Goal: Share content: Share content

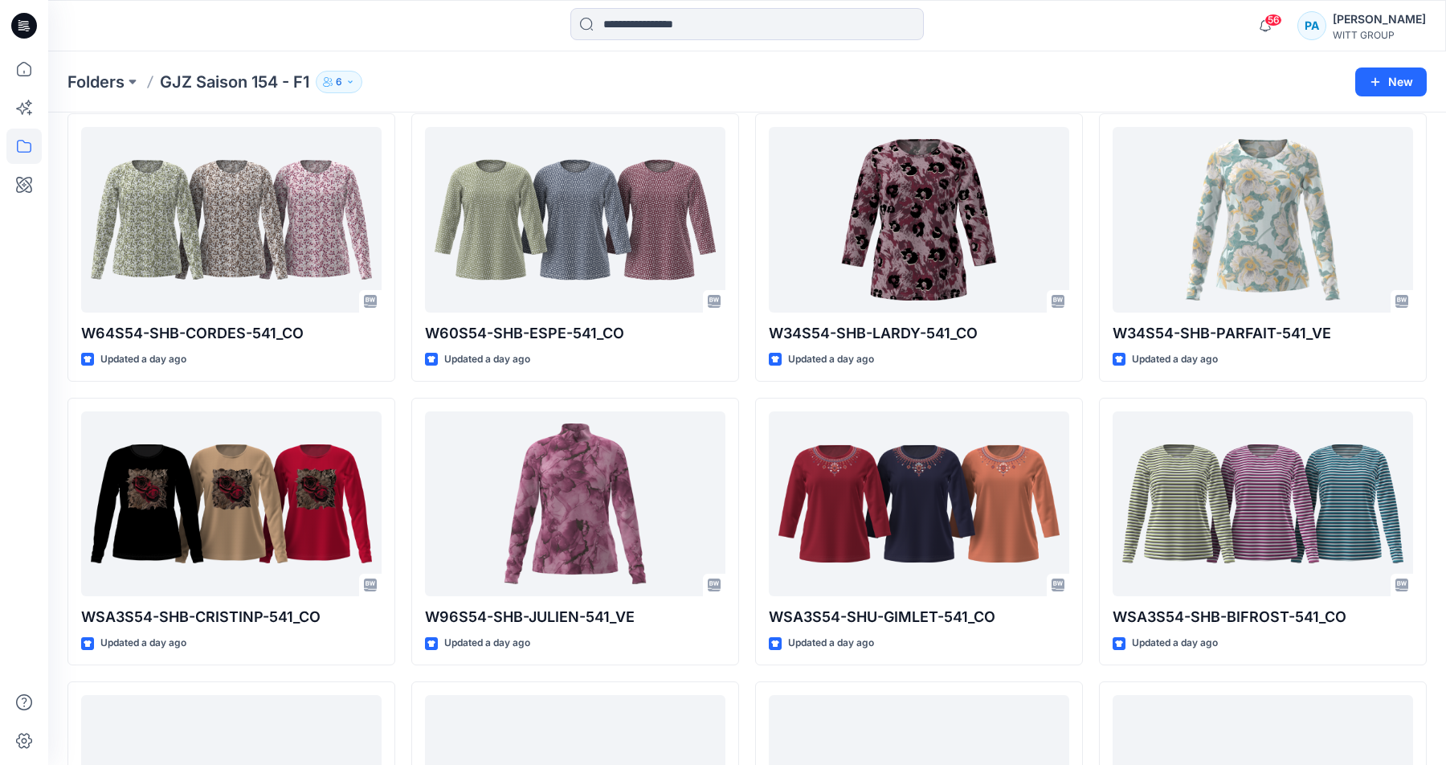
scroll to position [1418, 0]
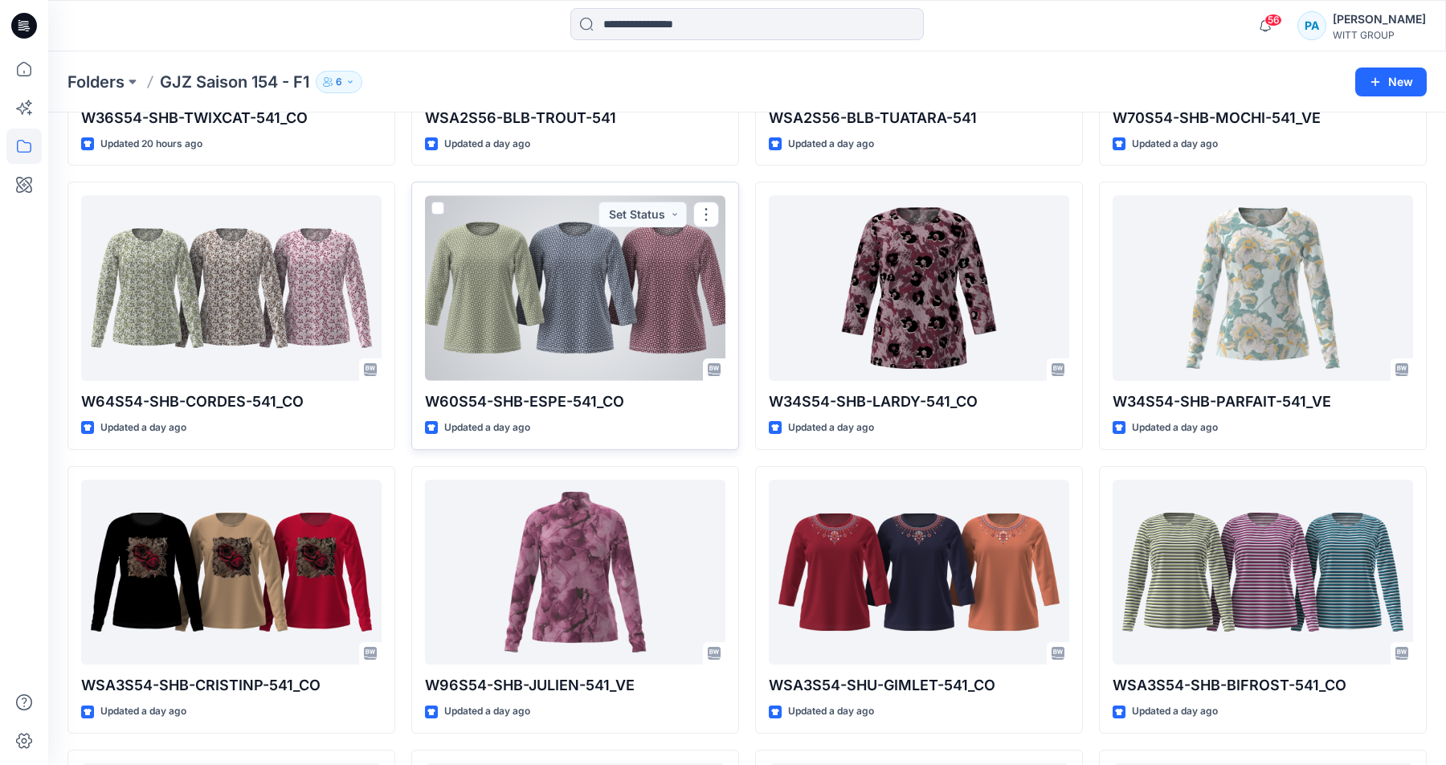
click at [563, 288] on div at bounding box center [575, 288] width 300 height 186
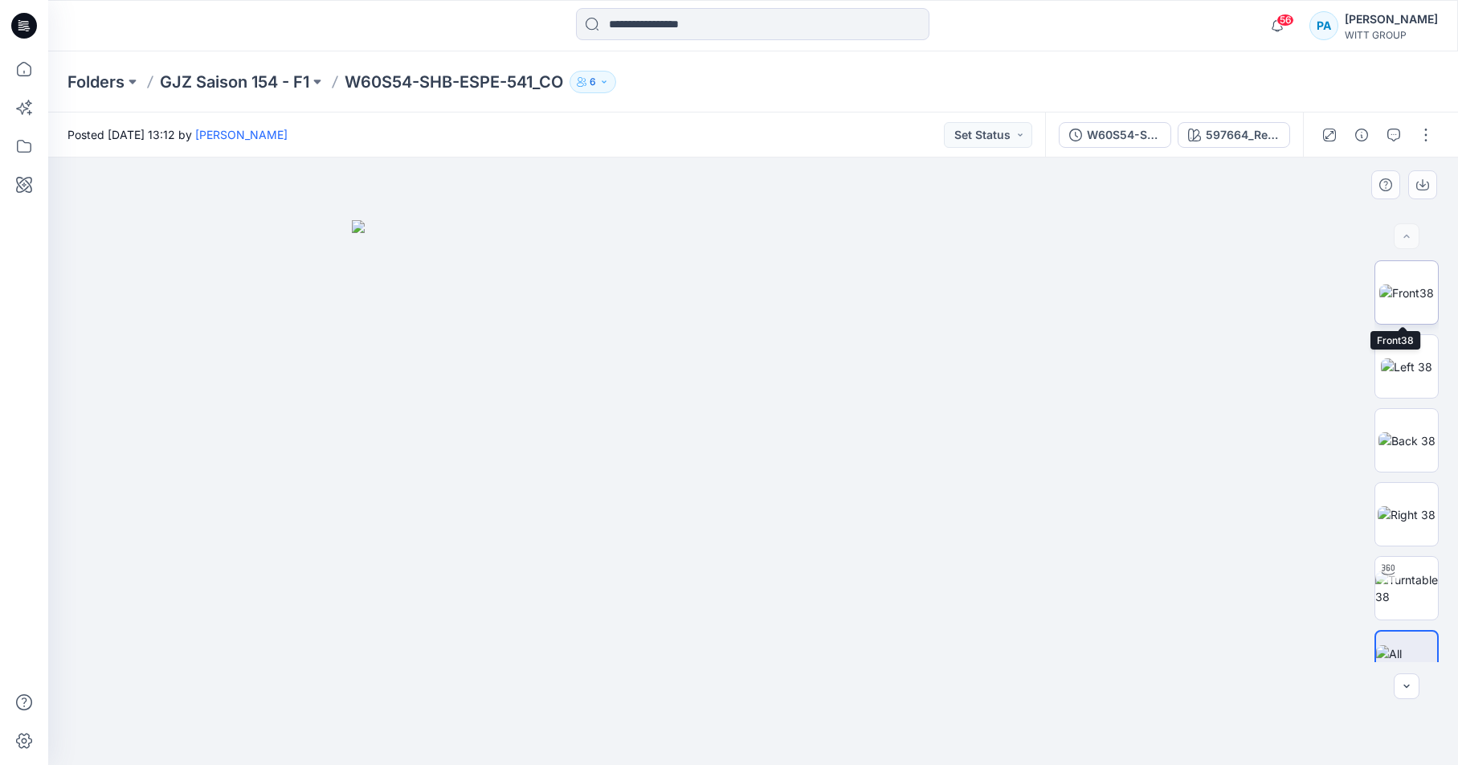
click at [1402, 284] on img at bounding box center [1406, 292] width 55 height 17
click at [900, 174] on img at bounding box center [753, 460] width 573 height 607
drag, startPoint x: 796, startPoint y: 219, endPoint x: 815, endPoint y: 587, distance: 369.2
click at [815, 587] on img at bounding box center [753, 460] width 1008 height 607
drag, startPoint x: 800, startPoint y: 242, endPoint x: 801, endPoint y: 302, distance: 60.3
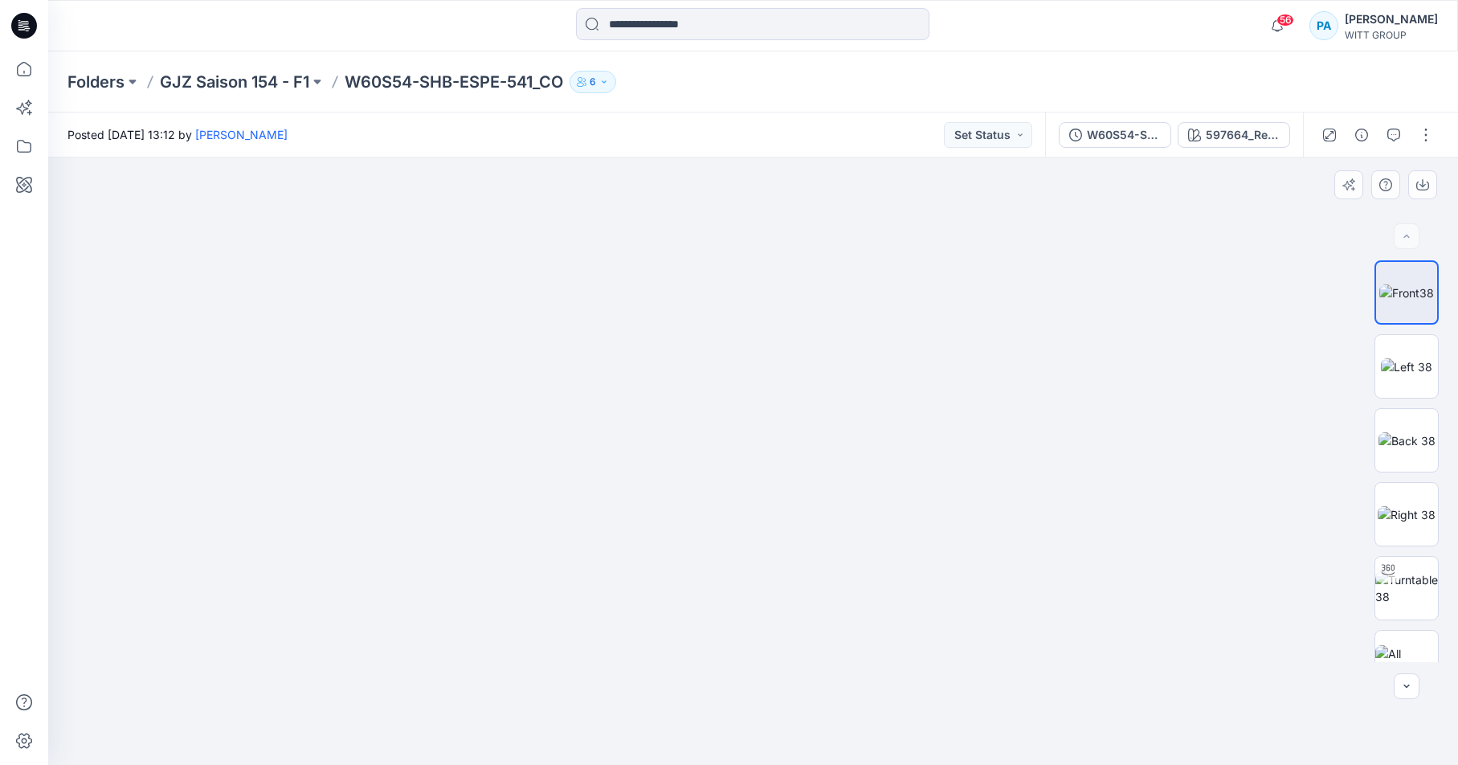
click at [801, 302] on img at bounding box center [753, 460] width 1640 height 607
drag, startPoint x: 745, startPoint y: 534, endPoint x: 737, endPoint y: 227, distance: 307.0
click at [737, 227] on img at bounding box center [753, 268] width 1204 height 993
drag, startPoint x: 735, startPoint y: 513, endPoint x: 766, endPoint y: 764, distance: 253.3
click at [766, 764] on img at bounding box center [753, 416] width 1204 height 698
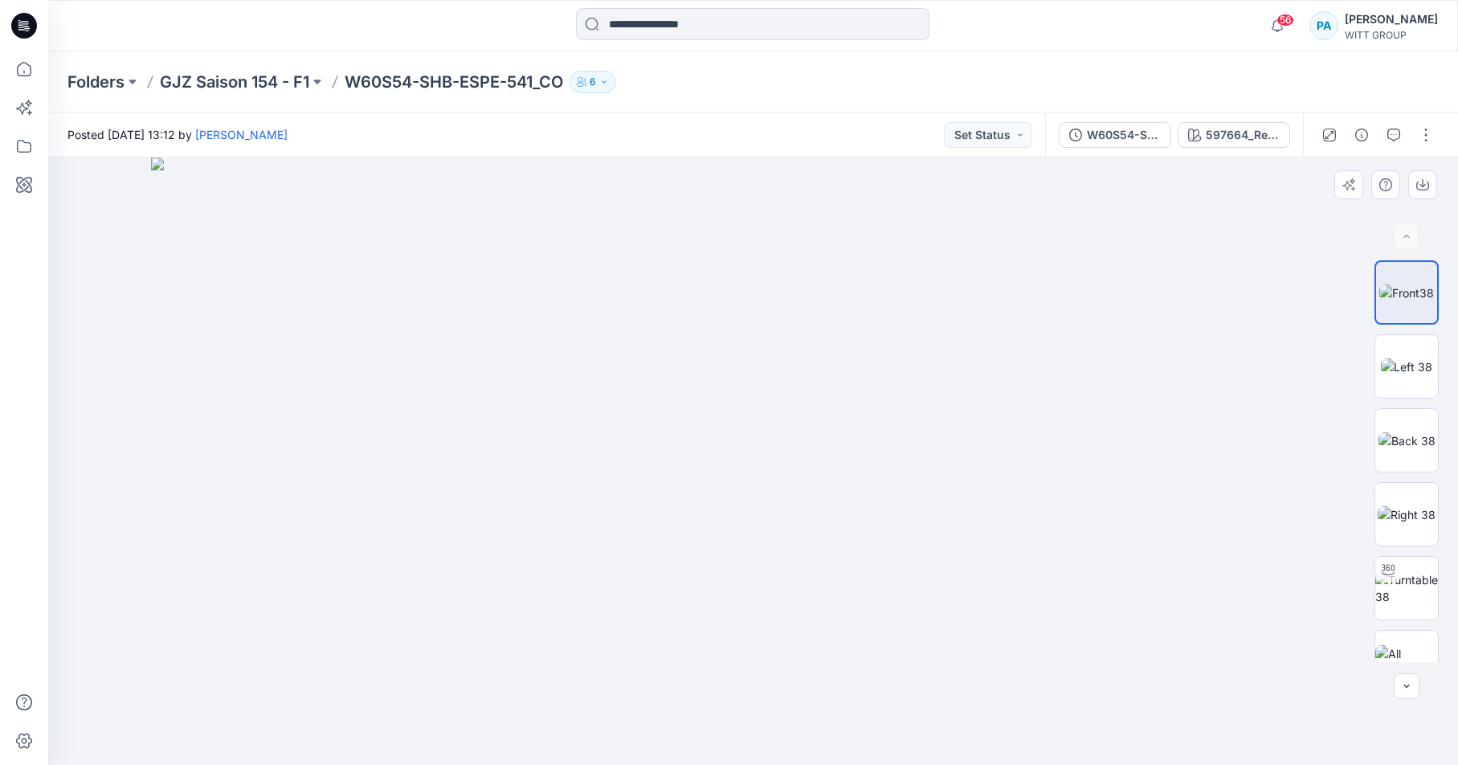
drag, startPoint x: 713, startPoint y: 293, endPoint x: 729, endPoint y: 519, distance: 226.3
click at [729, 519] on img at bounding box center [753, 460] width 1204 height 607
click at [219, 65] on div "Folders GJZ Saison 154 - F1 W60S54-SHB-ESPE-541_CO 6" at bounding box center [753, 81] width 1410 height 61
click at [230, 92] on p "GJZ Saison 154 - F1" at bounding box center [234, 82] width 149 height 22
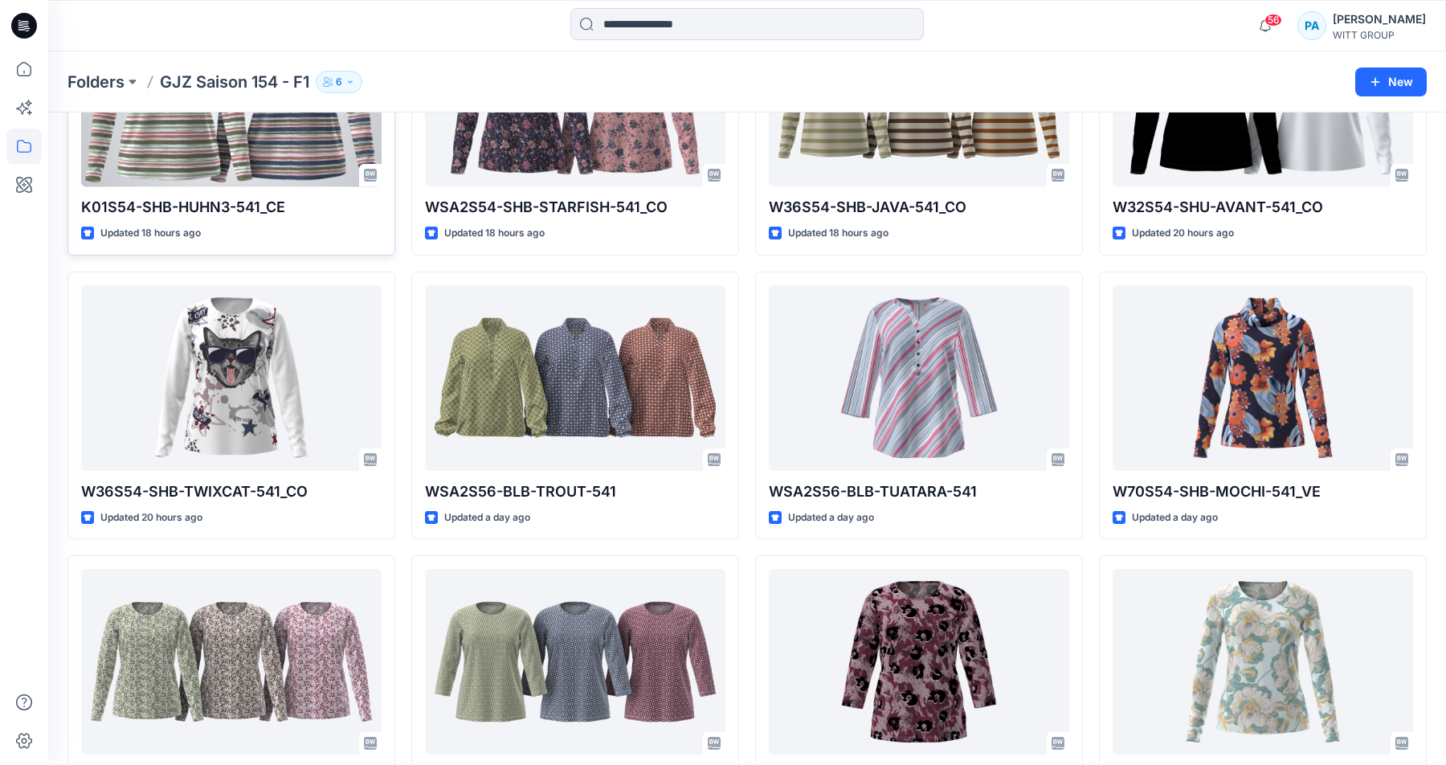
scroll to position [1223, 0]
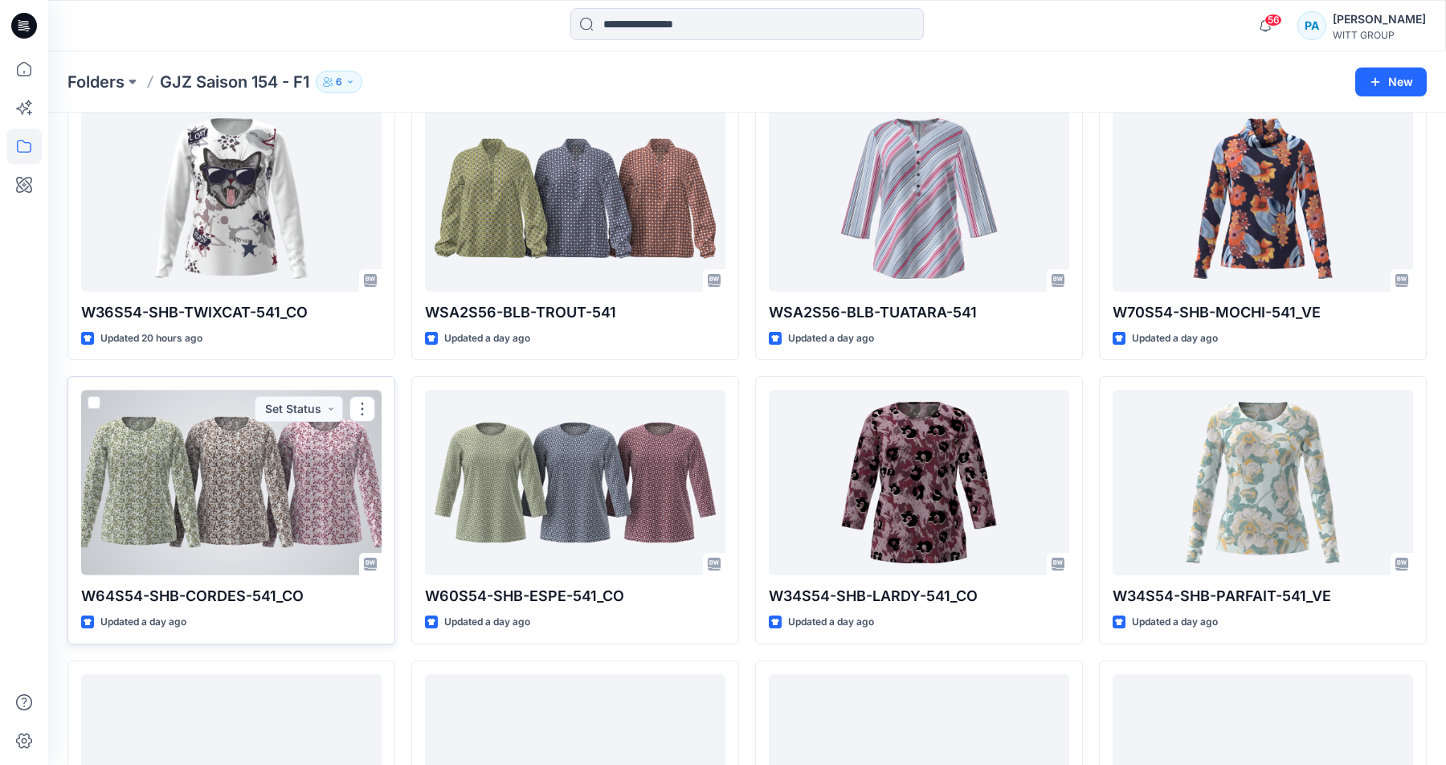
click at [239, 500] on div at bounding box center [231, 483] width 300 height 186
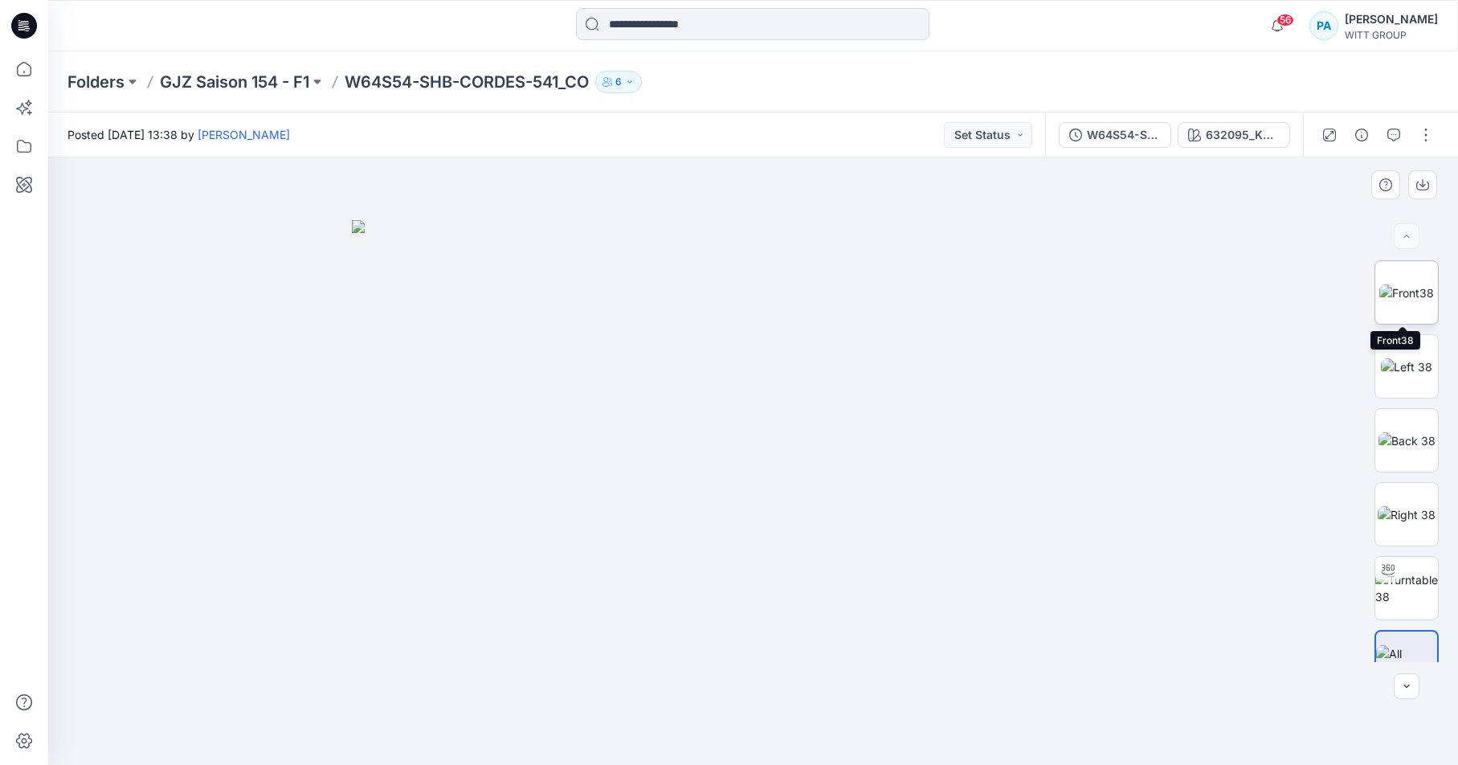
click at [1403, 292] on img at bounding box center [1406, 292] width 55 height 17
drag, startPoint x: 752, startPoint y: 213, endPoint x: 758, endPoint y: 532, distance: 319.0
click at [758, 532] on img at bounding box center [753, 372] width 1198 height 786
drag, startPoint x: 795, startPoint y: 230, endPoint x: 795, endPoint y: 387, distance: 157.5
click at [795, 387] on img at bounding box center [753, 460] width 1666 height 607
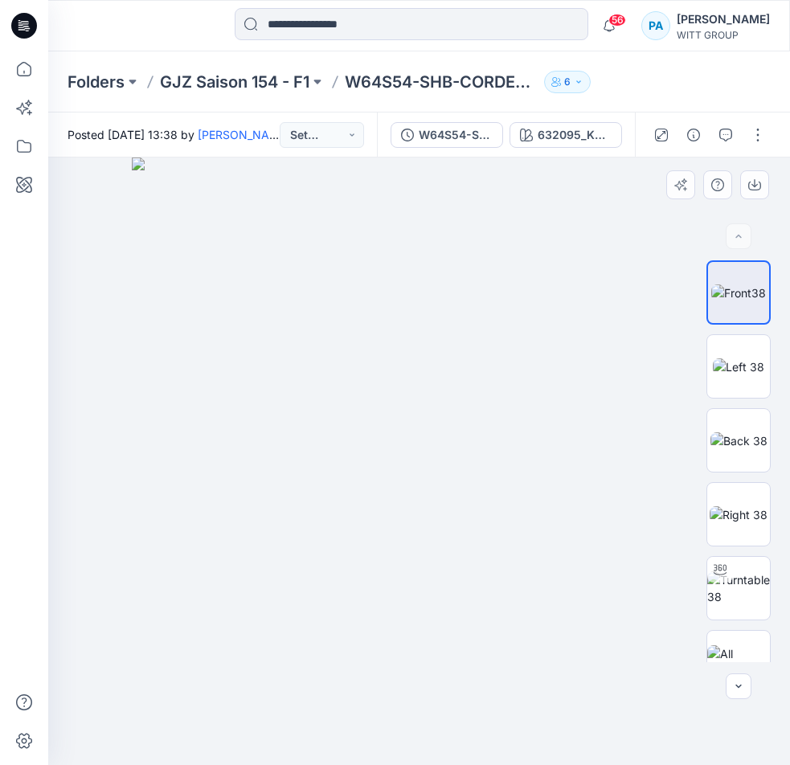
drag, startPoint x: 468, startPoint y: 311, endPoint x: 467, endPoint y: 342, distance: 31.4
click at [467, 342] on img at bounding box center [419, 460] width 574 height 607
click at [262, 71] on p "GJZ Saison 154 - F1" at bounding box center [234, 82] width 149 height 22
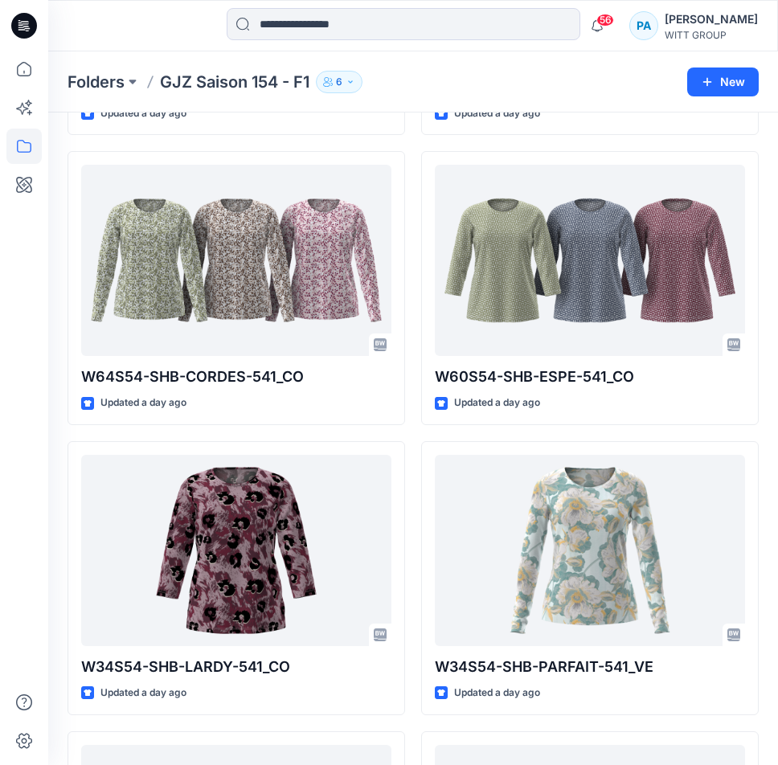
scroll to position [2959, 0]
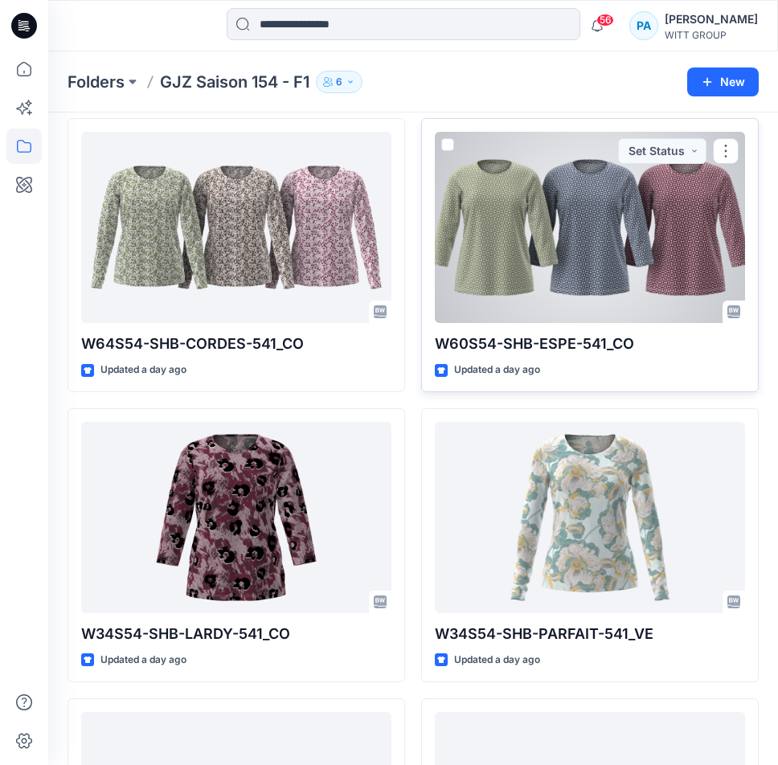
click at [532, 235] on div at bounding box center [590, 227] width 310 height 191
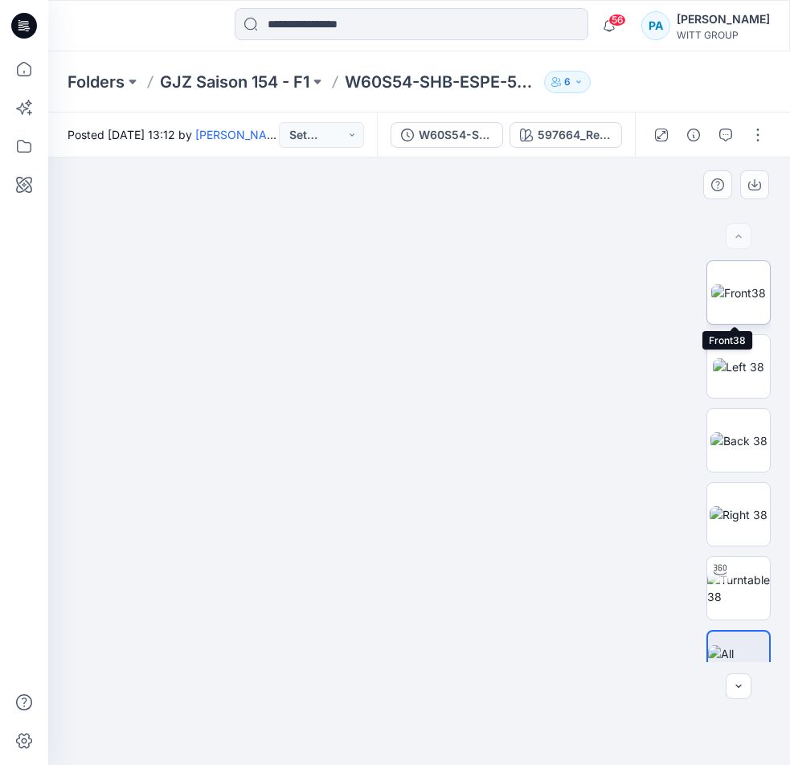
click at [753, 284] on img at bounding box center [738, 292] width 55 height 17
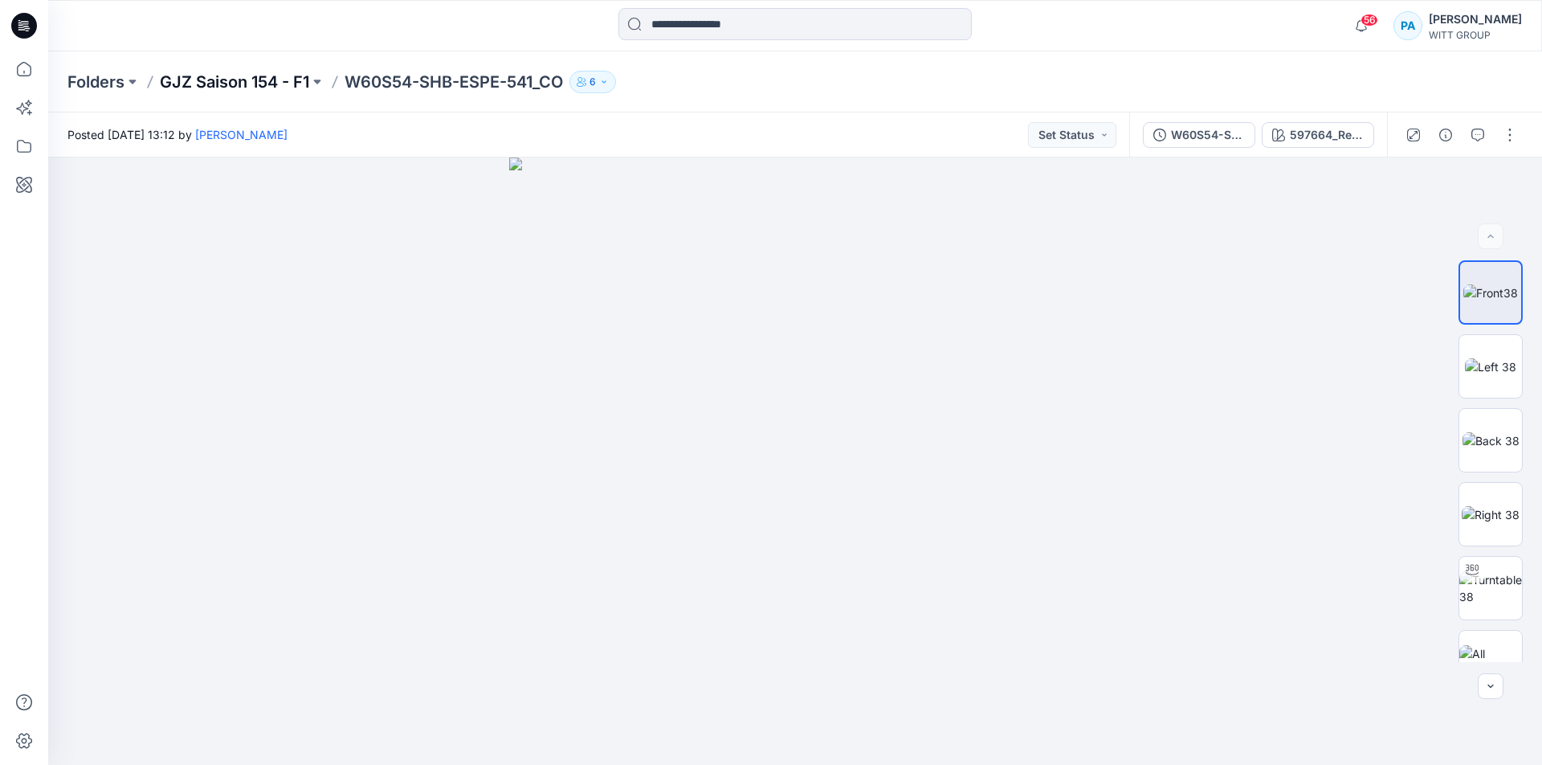
click at [223, 88] on p "GJZ Saison 154 - F1" at bounding box center [234, 82] width 149 height 22
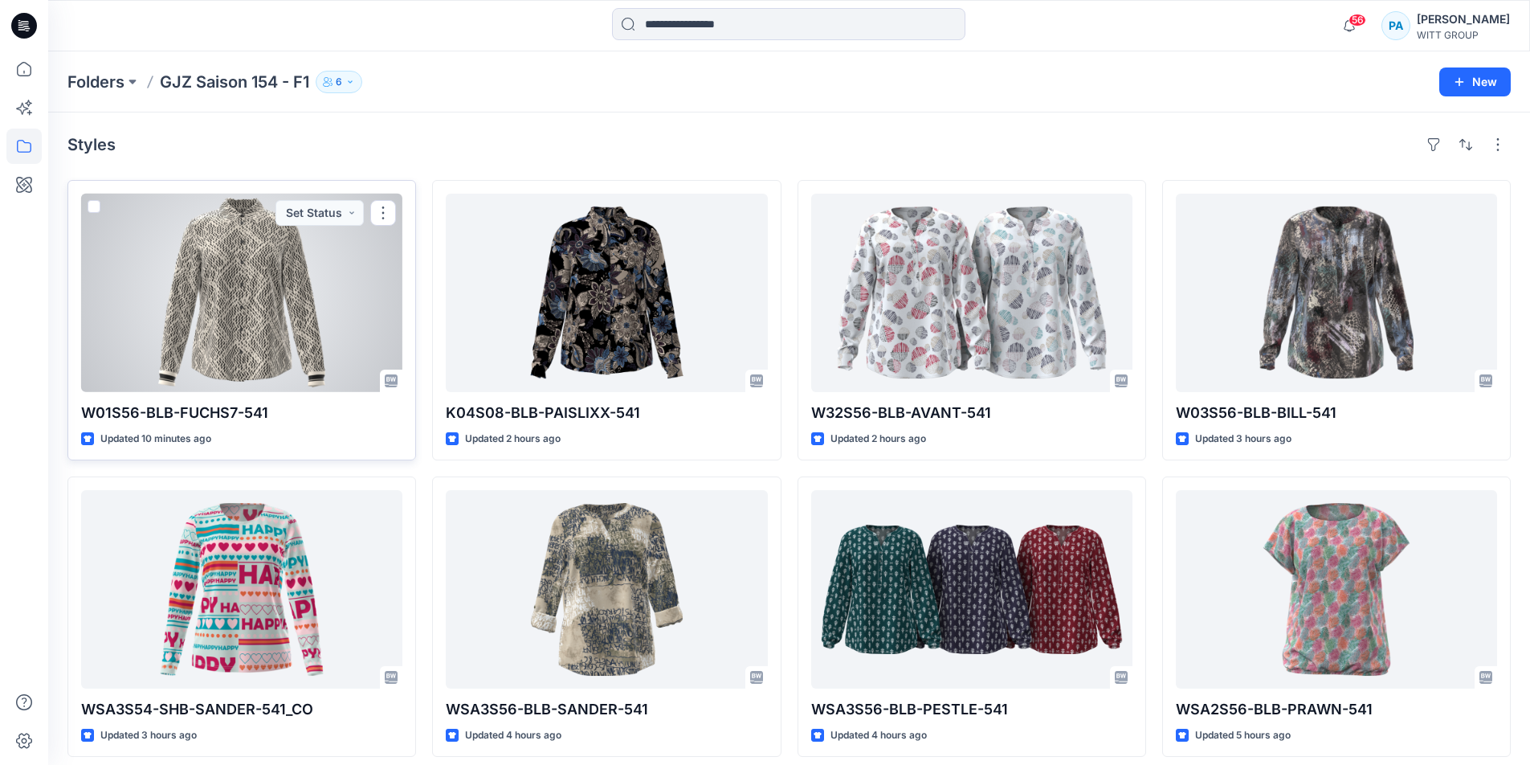
click at [208, 294] on div at bounding box center [241, 293] width 321 height 198
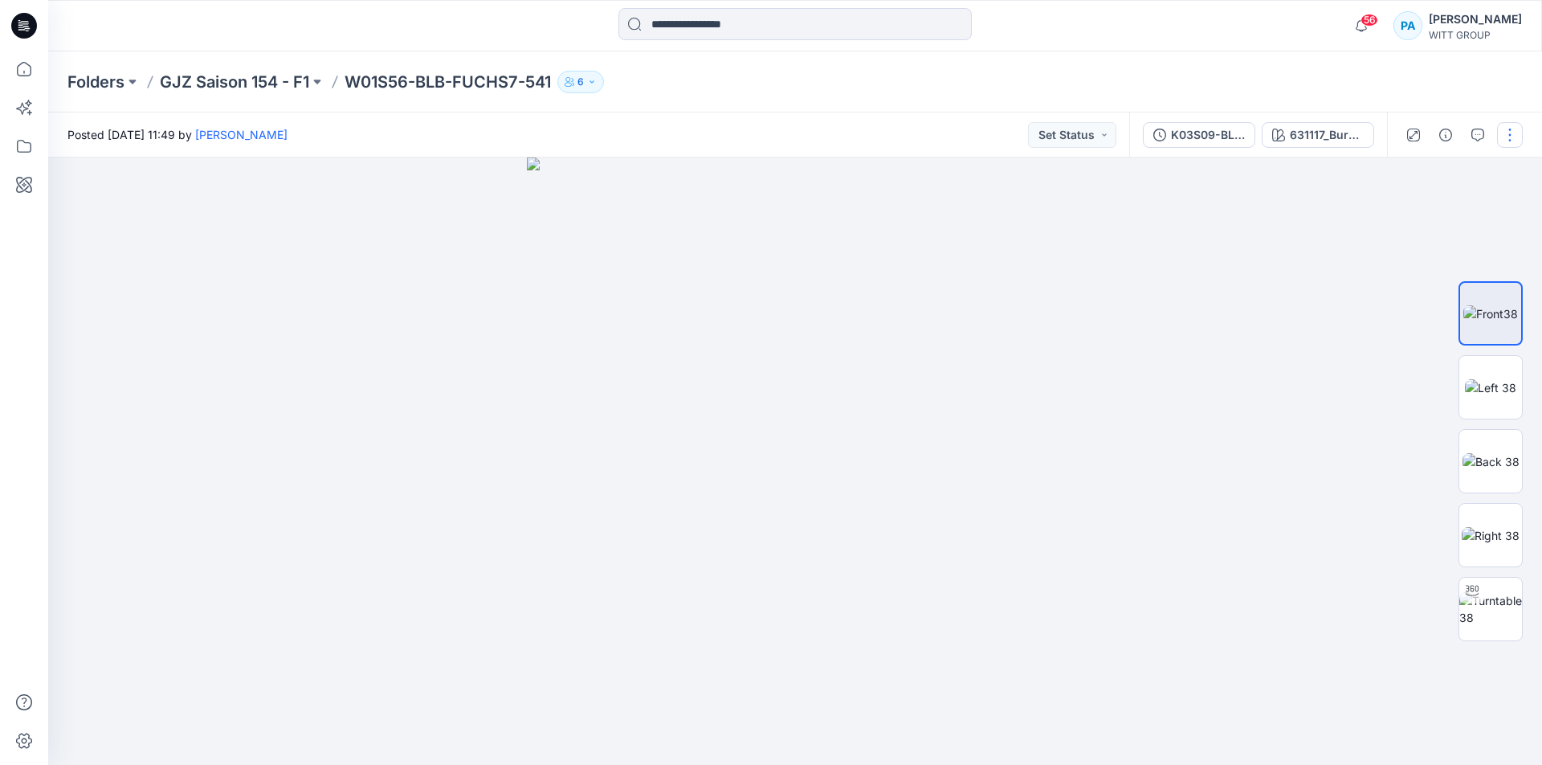
click at [1457, 146] on button "button" at bounding box center [1510, 135] width 26 height 26
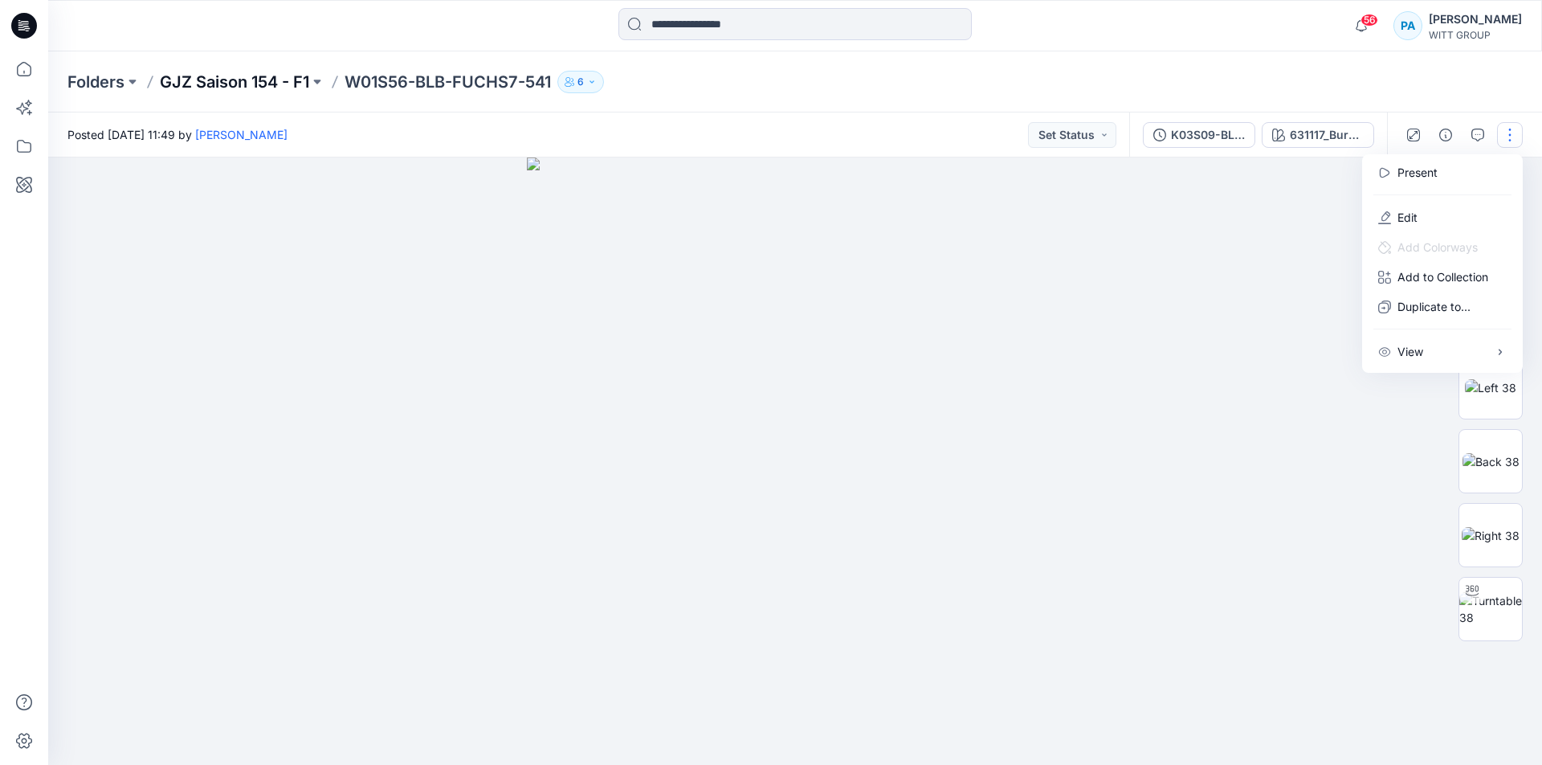
click at [285, 90] on p "GJZ Saison 154 - F1" at bounding box center [234, 82] width 149 height 22
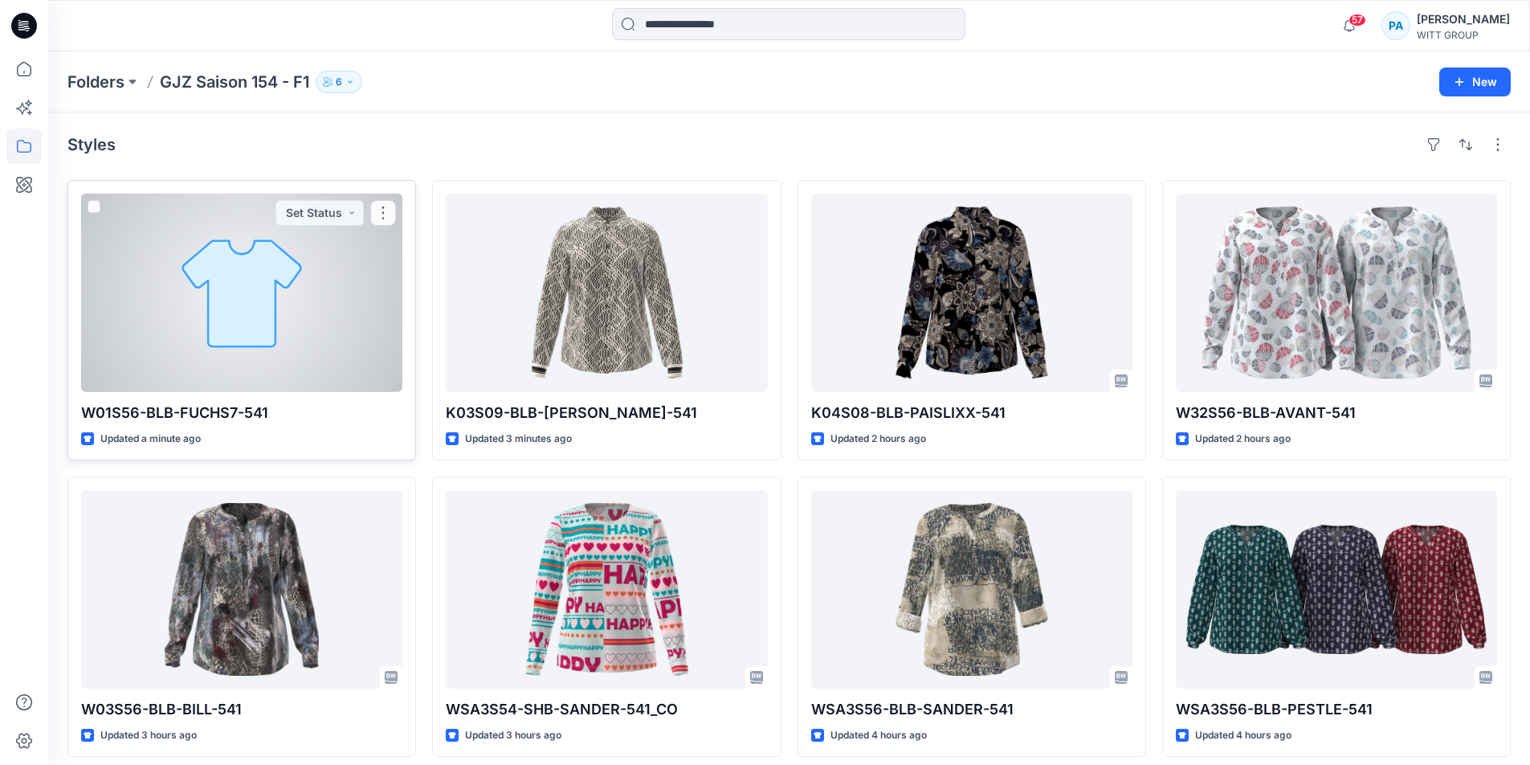
click at [402, 292] on div at bounding box center [241, 293] width 321 height 198
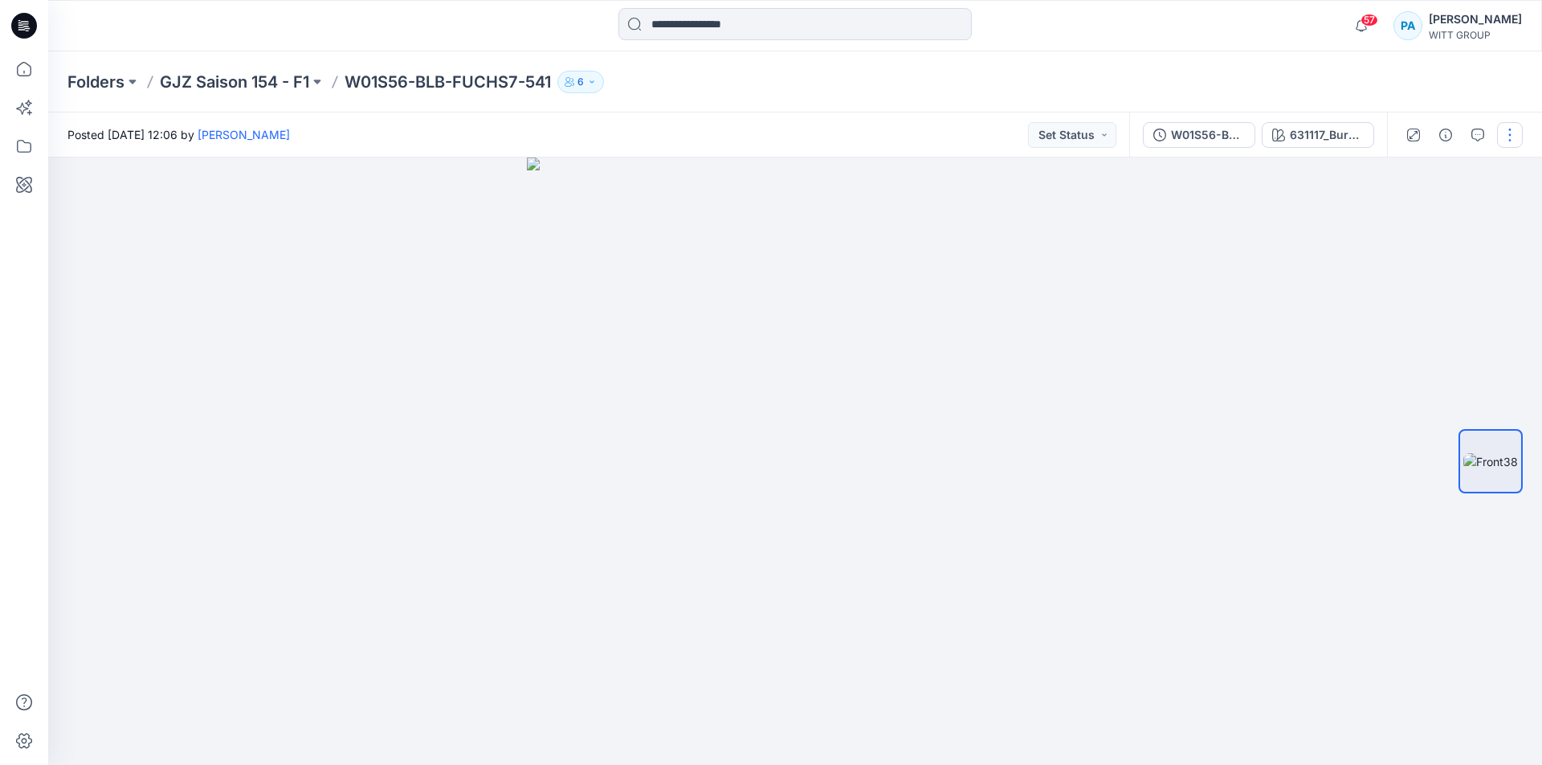
click at [1521, 141] on button "button" at bounding box center [1510, 135] width 26 height 26
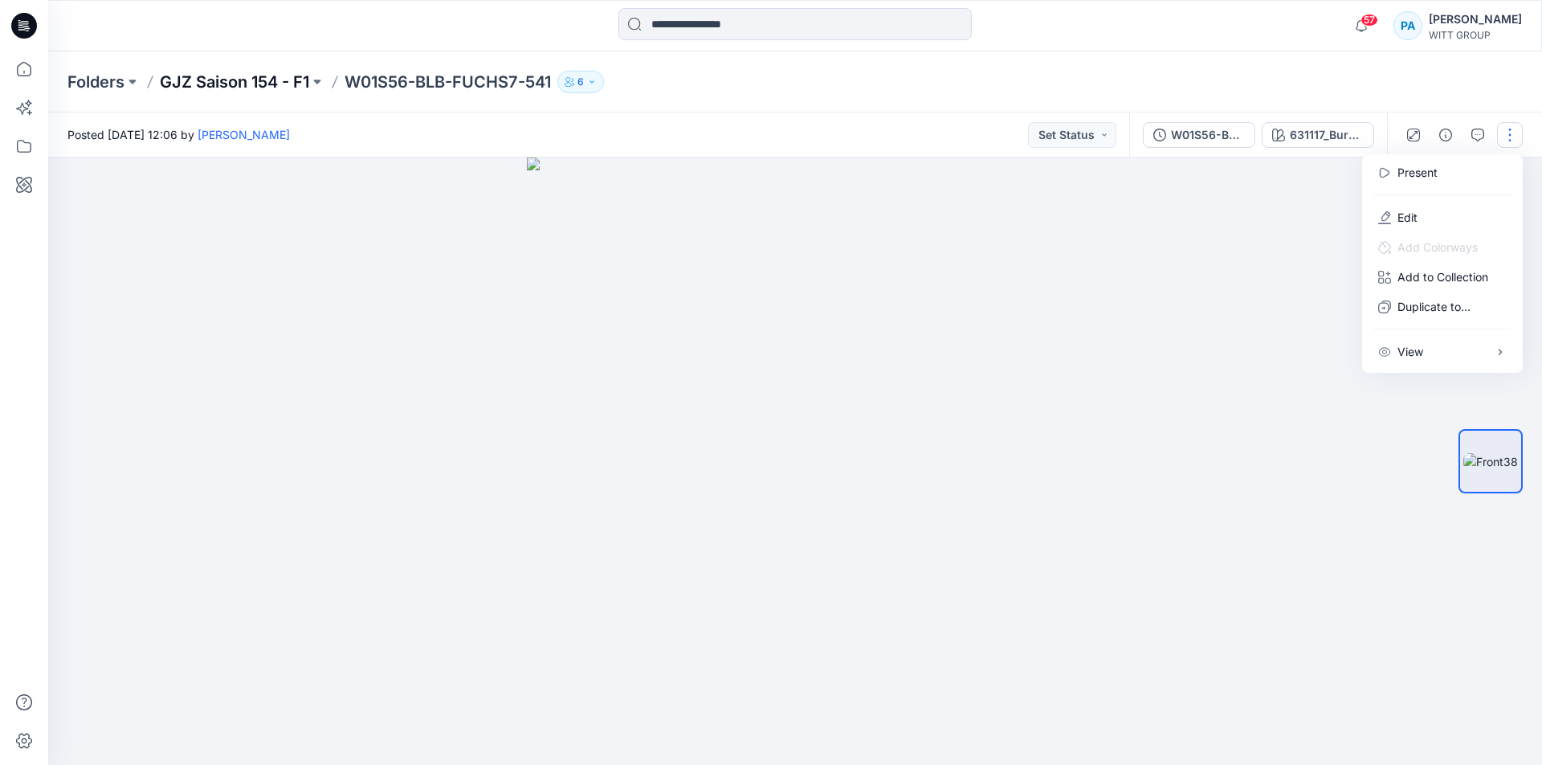
click at [219, 76] on p "GJZ Saison 154 - F1" at bounding box center [234, 82] width 149 height 22
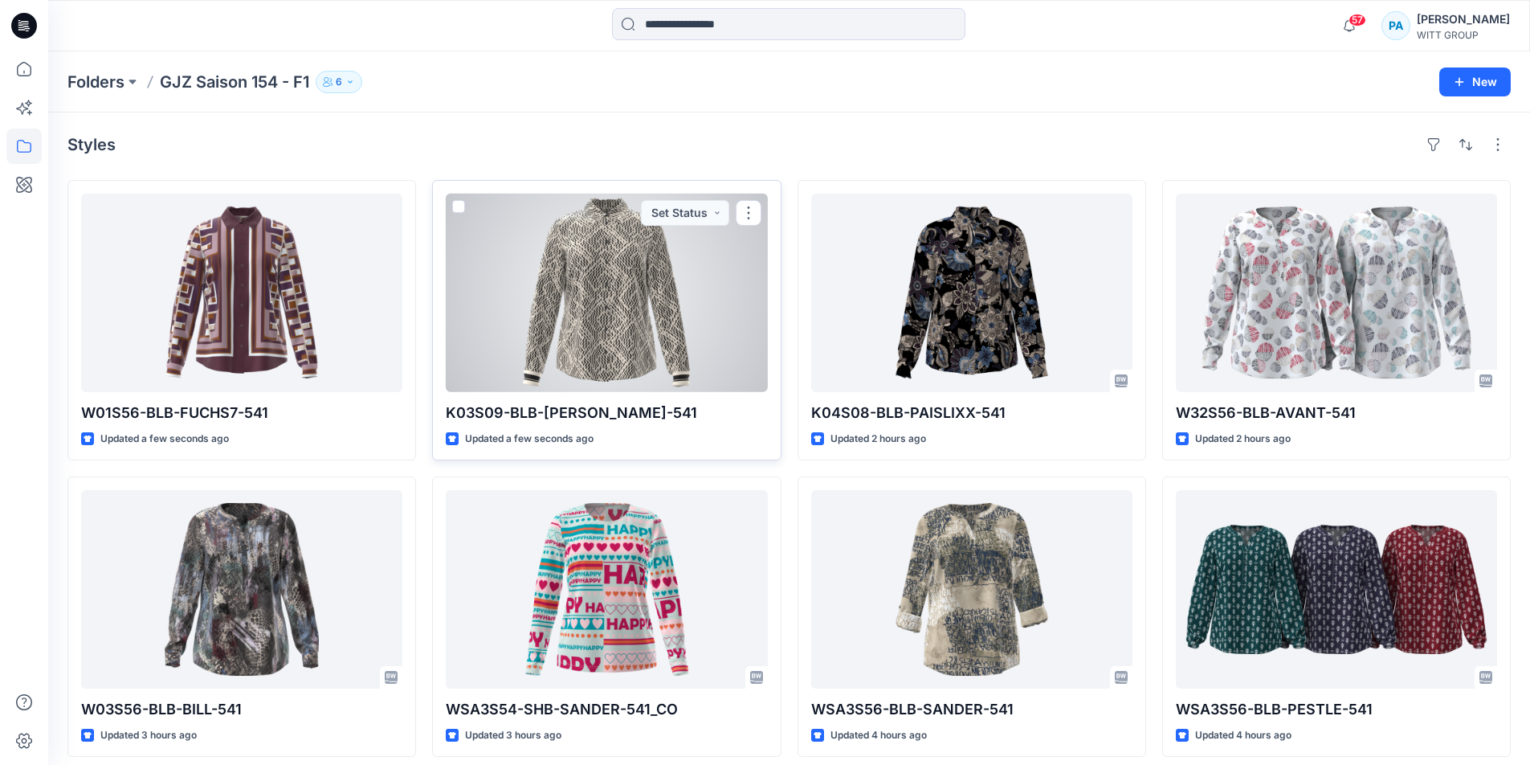
click at [567, 301] on div at bounding box center [606, 293] width 321 height 198
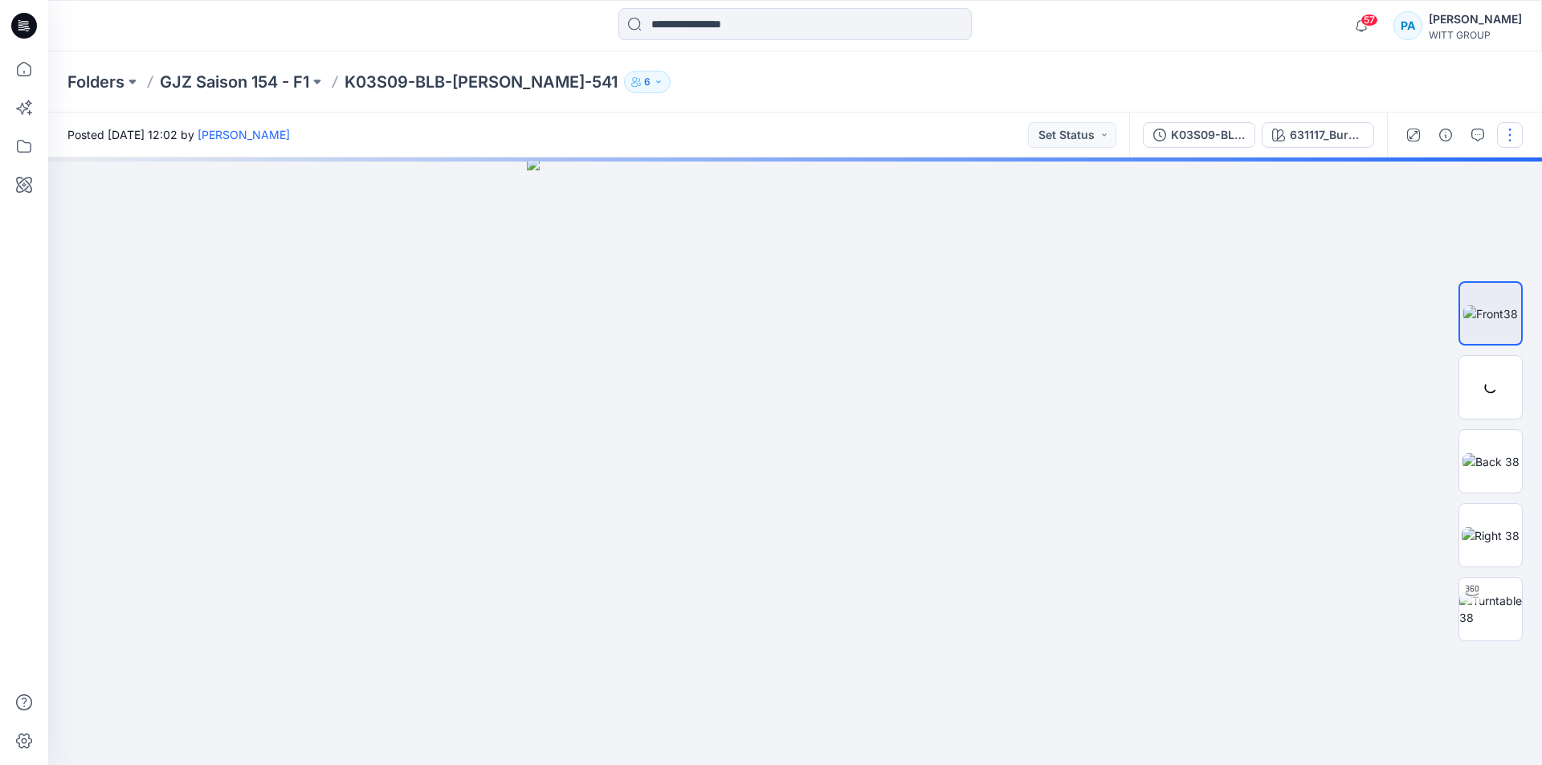
click at [1510, 135] on button "button" at bounding box center [1510, 135] width 26 height 26
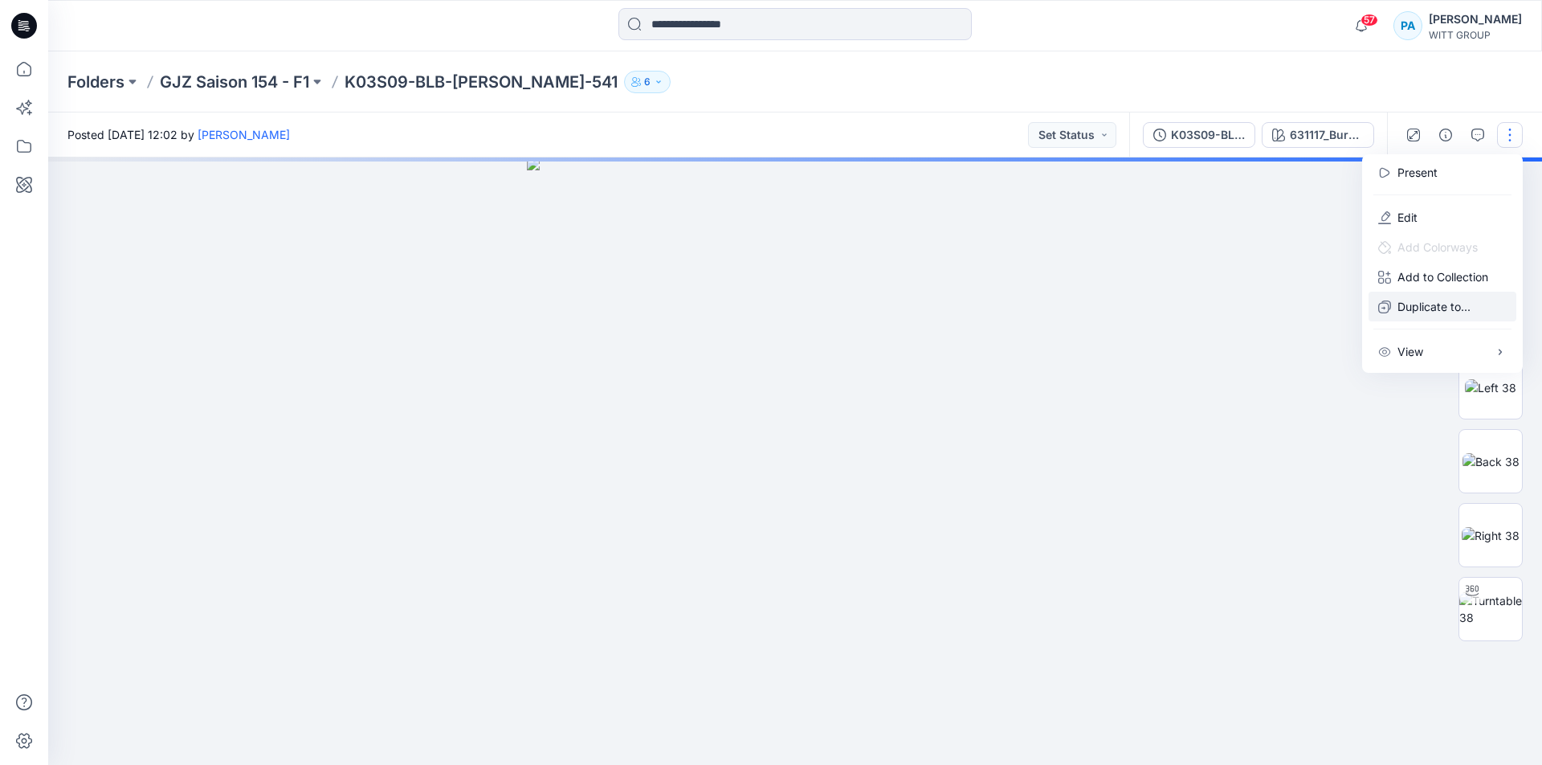
click at [1425, 300] on p "Duplicate to..." at bounding box center [1434, 306] width 73 height 17
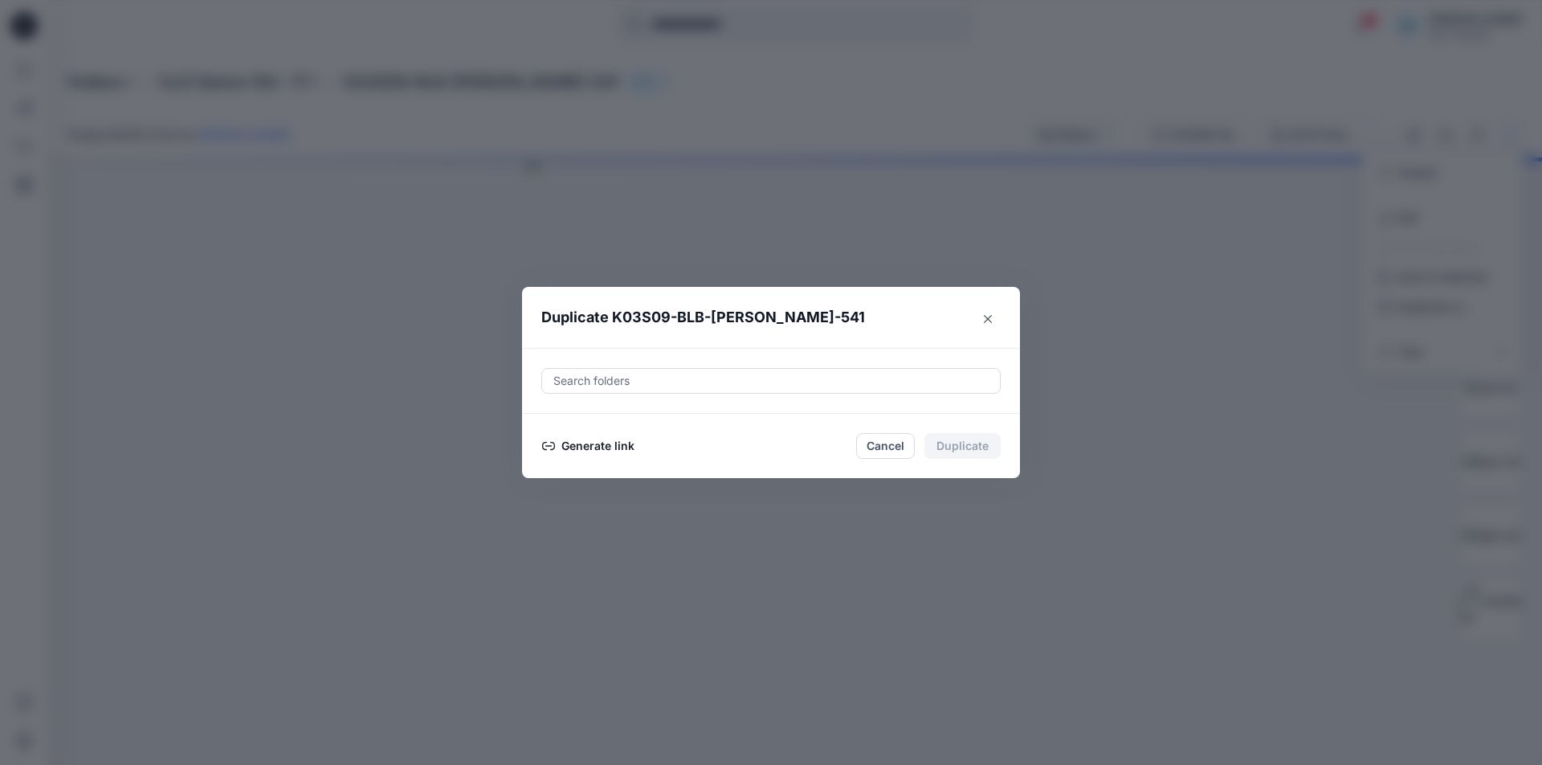
click at [592, 455] on button "Generate link" at bounding box center [588, 445] width 94 height 19
click at [585, 450] on button "Copy link" at bounding box center [577, 445] width 73 height 19
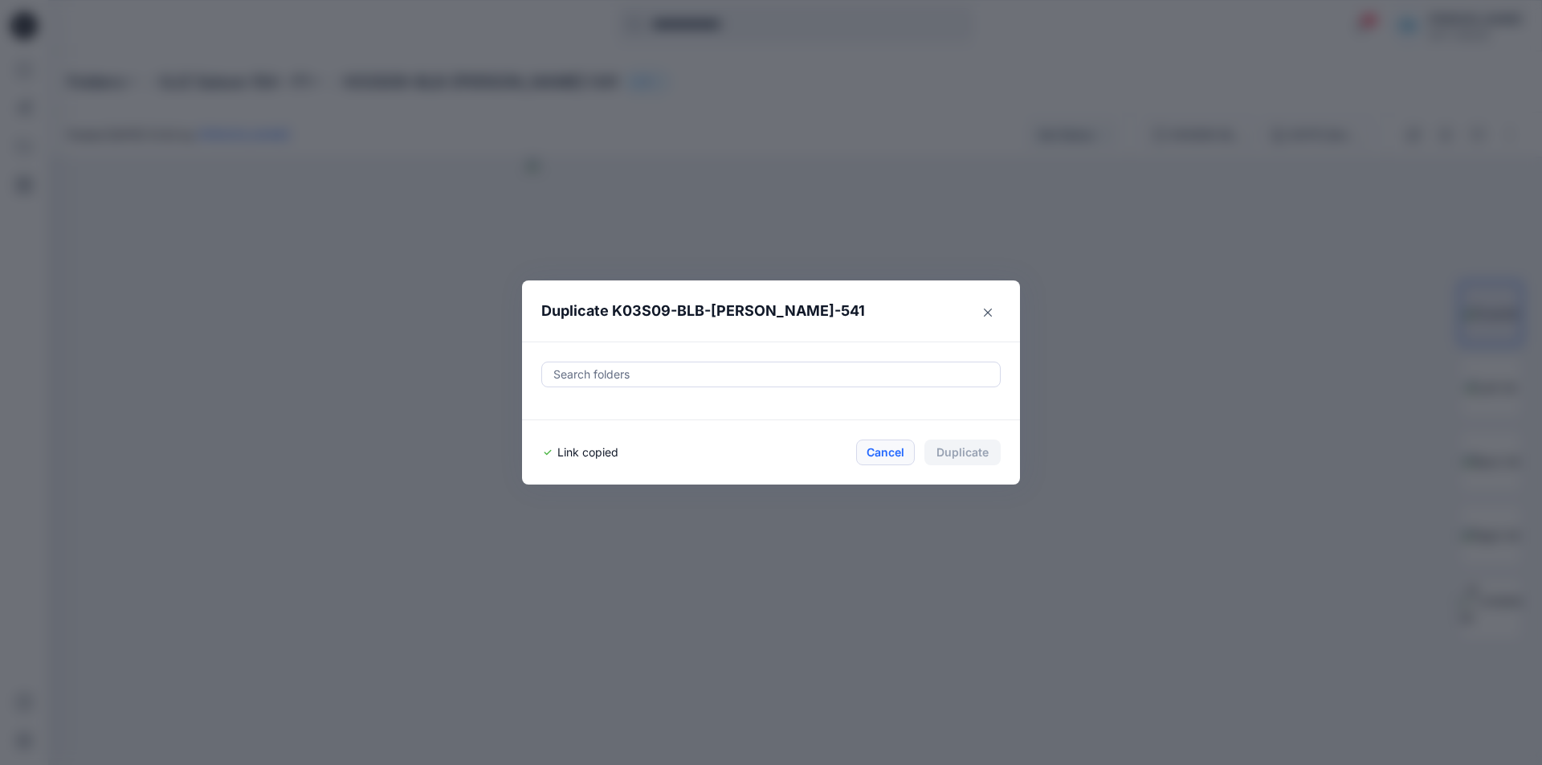
click at [876, 457] on button "Cancel" at bounding box center [885, 452] width 59 height 26
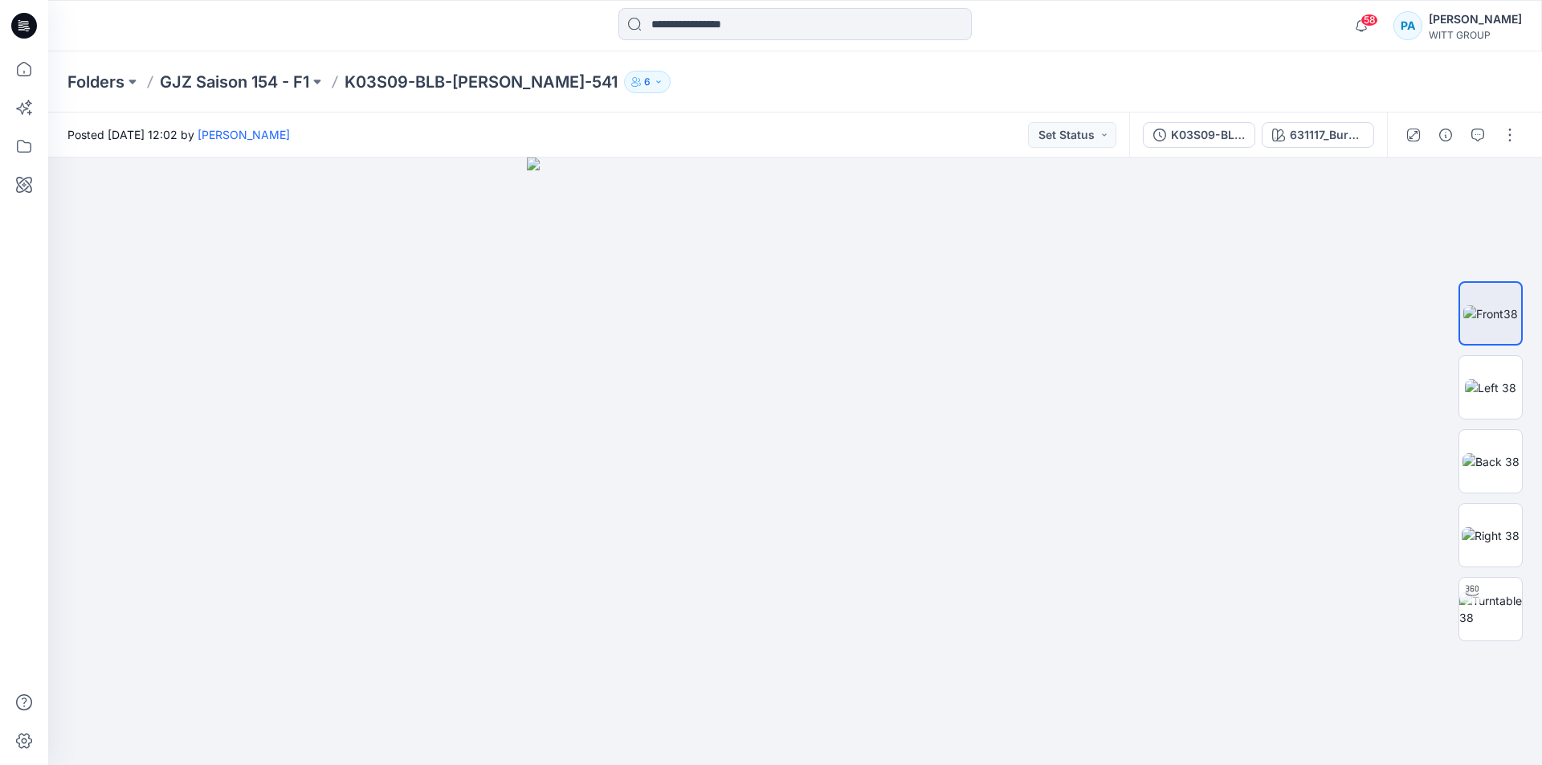
click at [282, 67] on div "Folders GJZ Saison 154 - F1 K03S09-BLB-[PERSON_NAME]-541 6" at bounding box center [795, 81] width 1494 height 61
drag, startPoint x: 509, startPoint y: 673, endPoint x: 505, endPoint y: 692, distance: 19.7
click at [505, 692] on div at bounding box center [795, 460] width 1494 height 607
click at [1477, 544] on img at bounding box center [1491, 535] width 58 height 17
drag, startPoint x: 801, startPoint y: 734, endPoint x: 785, endPoint y: 443, distance: 291.2
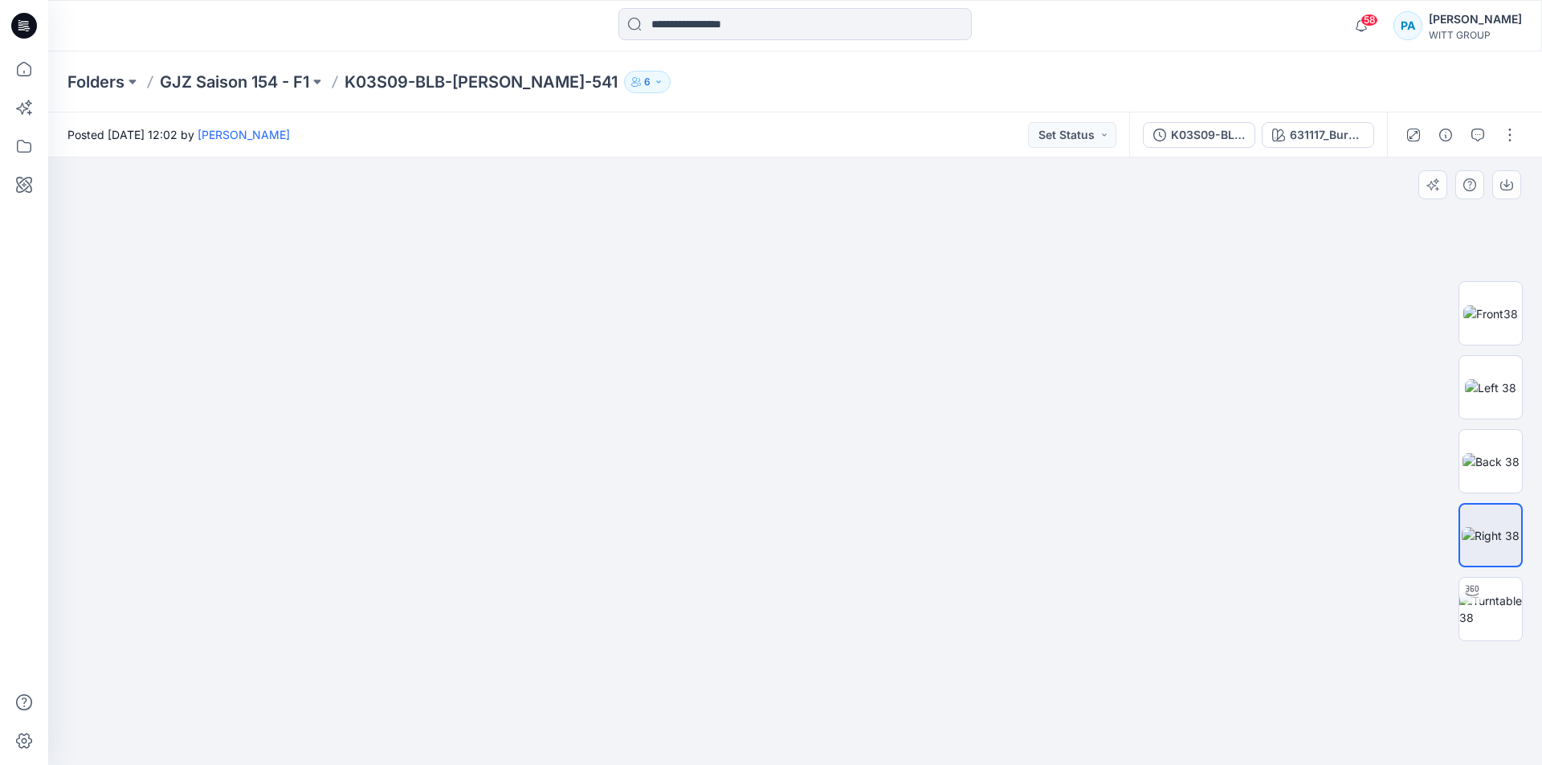
click at [785, 443] on img at bounding box center [795, 344] width 377 height 840
click at [258, 76] on p "GJZ Saison 154 - F1" at bounding box center [234, 82] width 149 height 22
